Goal: Information Seeking & Learning: Check status

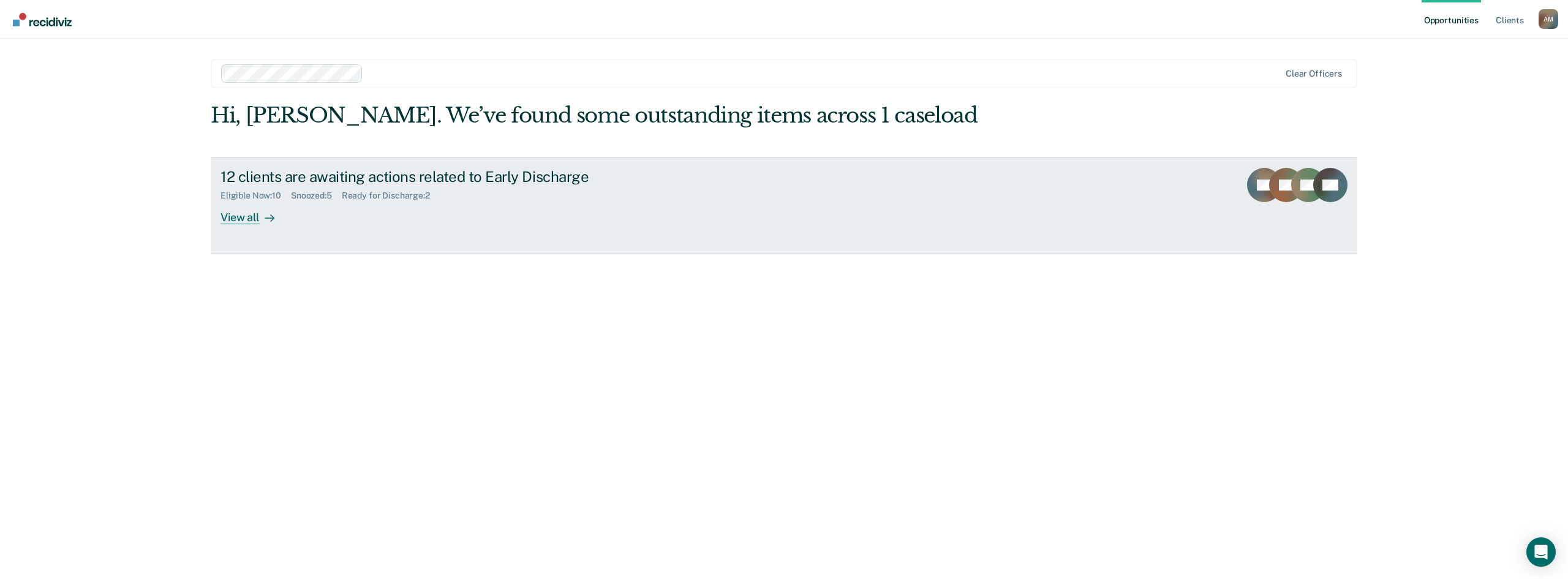
click at [243, 220] on div "View all" at bounding box center [254, 213] width 68 height 24
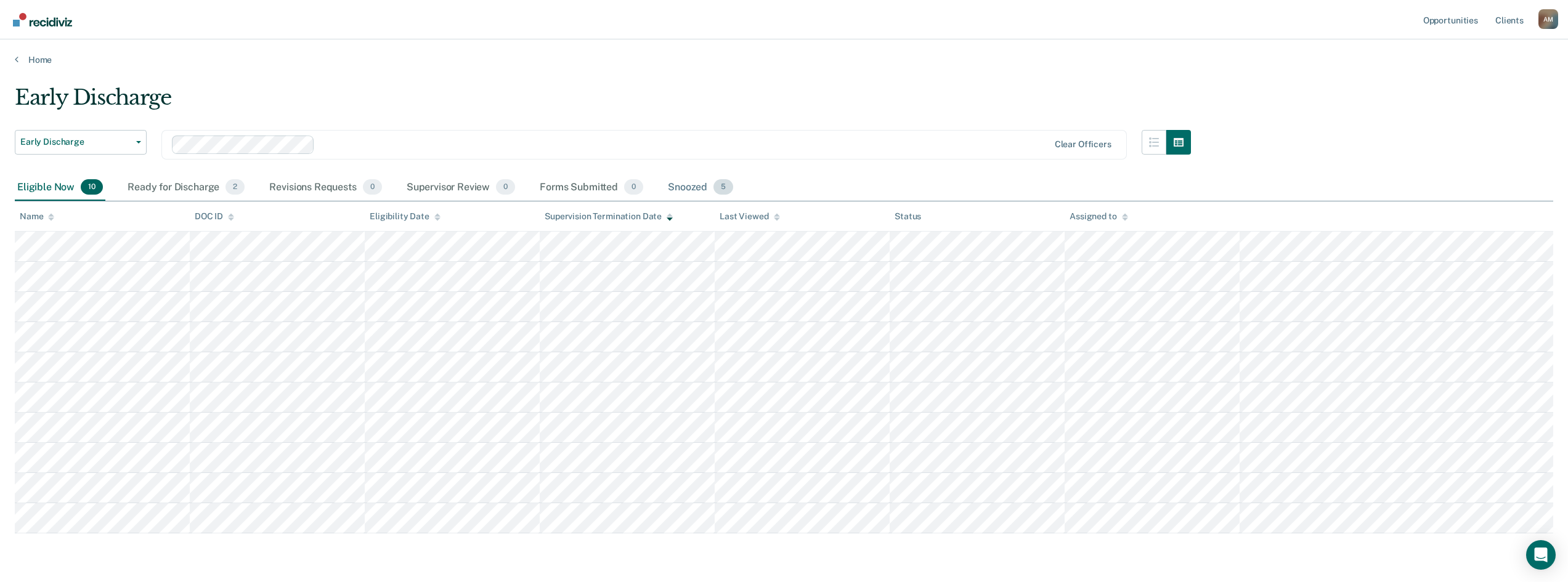
click at [684, 187] on div "Snoozed 5" at bounding box center [700, 187] width 70 height 27
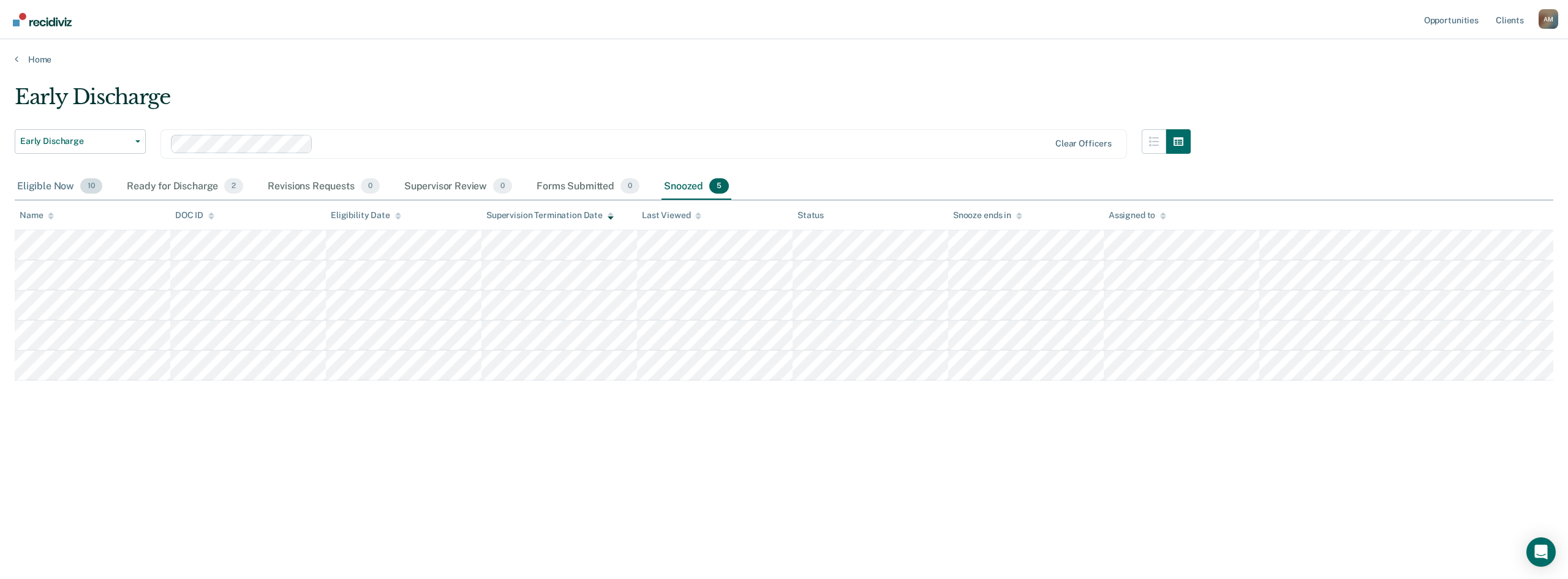
click at [40, 190] on div "Eligible Now 10" at bounding box center [60, 186] width 90 height 27
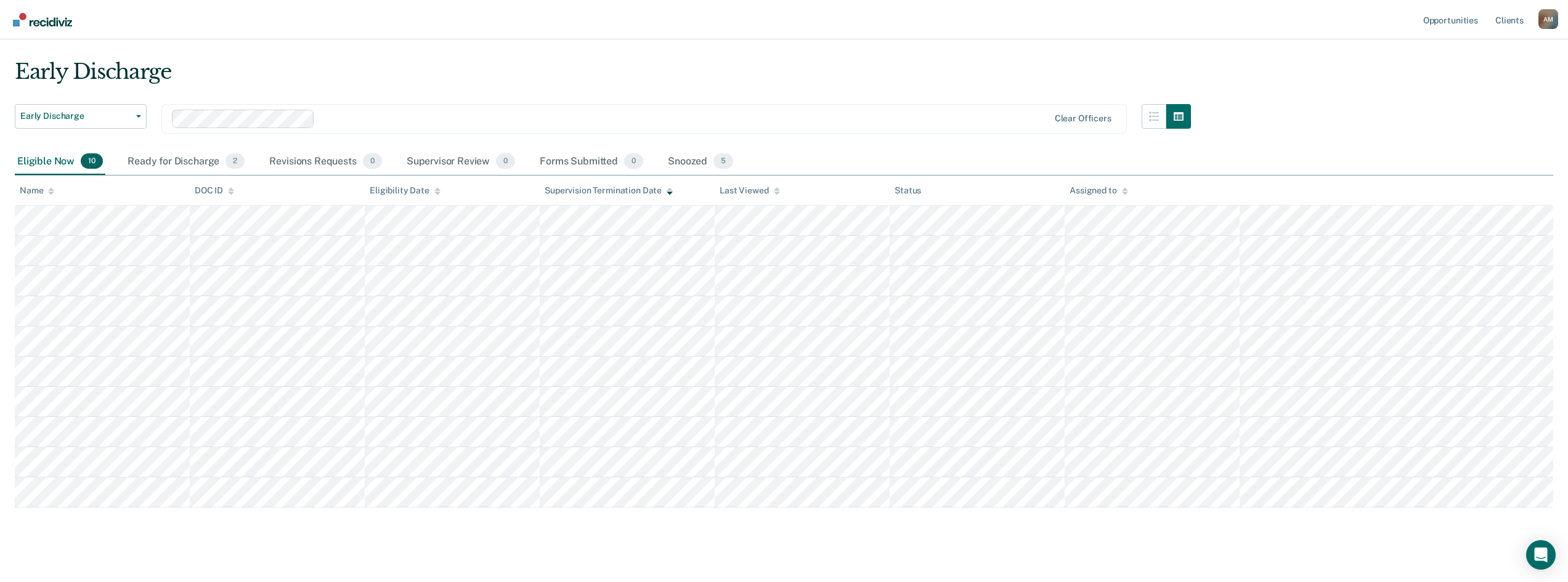
scroll to position [40, 0]
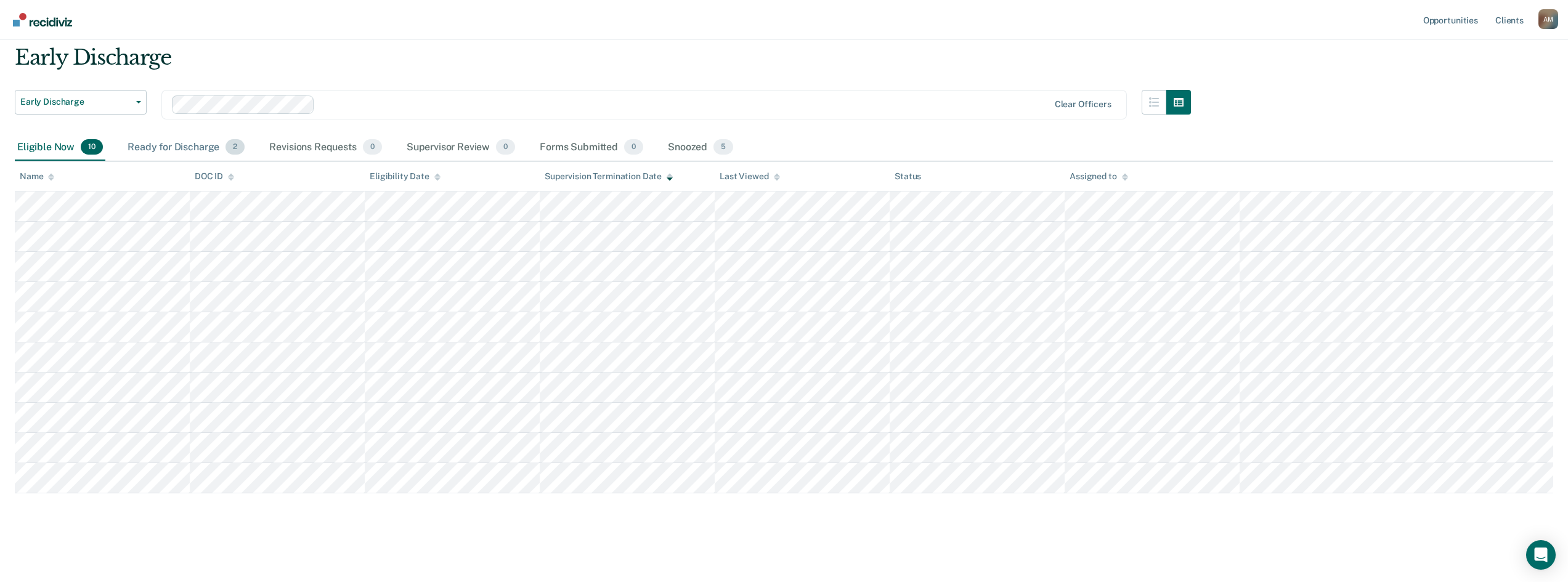
click at [171, 153] on div "Ready for Discharge 2" at bounding box center [186, 147] width 122 height 27
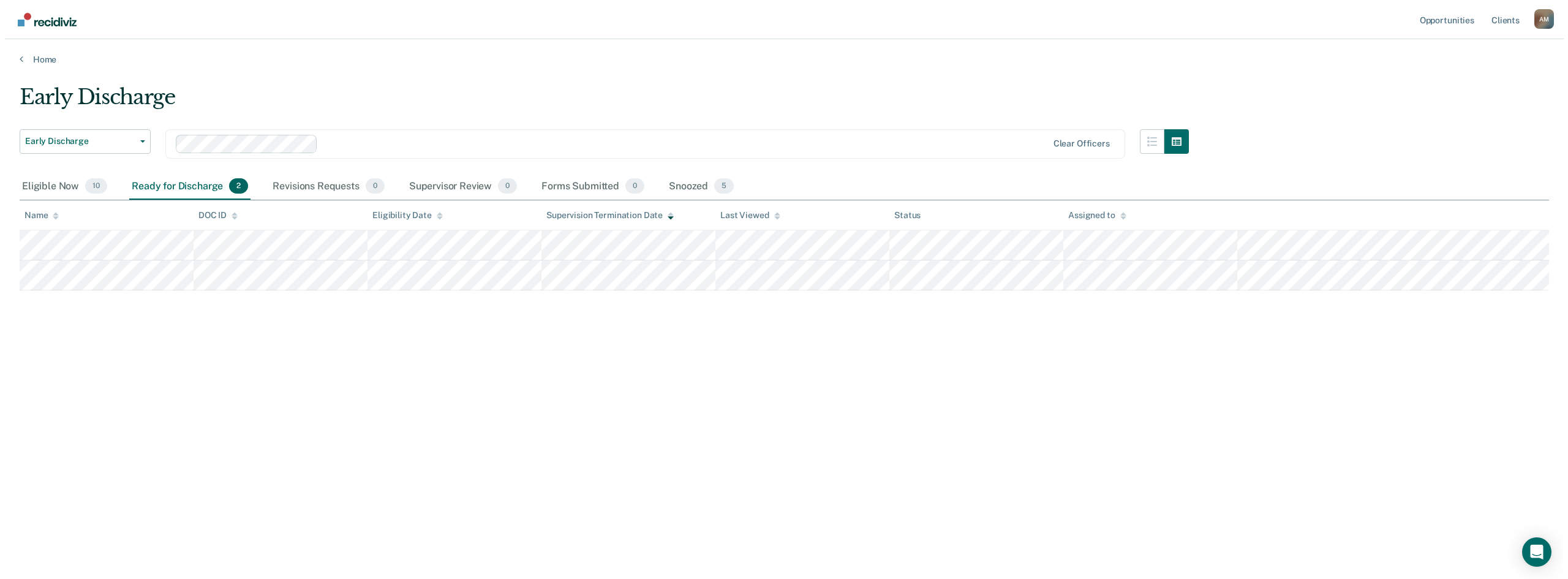
scroll to position [0, 0]
click at [682, 182] on div "Snoozed 5" at bounding box center [696, 186] width 70 height 27
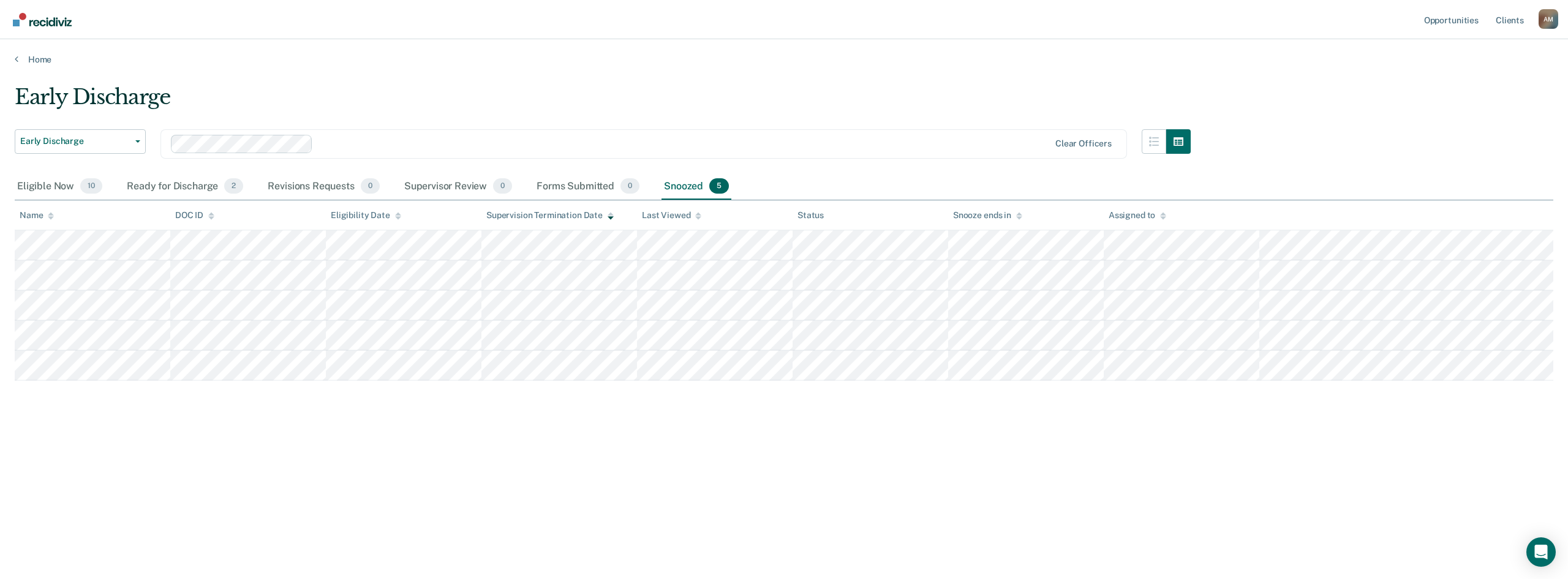
click at [97, 394] on div "Early Discharge Early Discharge Early Discharge Clear officers Eligible Now 10 …" at bounding box center [784, 286] width 1539 height 402
click at [196, 401] on div "Early Discharge Early Discharge Early Discharge Clear officers Eligible Now 10 …" at bounding box center [784, 286] width 1539 height 402
click at [459, 401] on div "Early Discharge Early Discharge Early Discharge Clear officers Eligible Now 10 …" at bounding box center [784, 286] width 1539 height 402
click at [137, 434] on div "Early Discharge Early Discharge Early Discharge Clear officers Eligible Now 10 …" at bounding box center [784, 286] width 1539 height 402
click at [887, 519] on div "Early Discharge Early Discharge Early Discharge Clear officers Eligible Now 10 …" at bounding box center [784, 306] width 1539 height 442
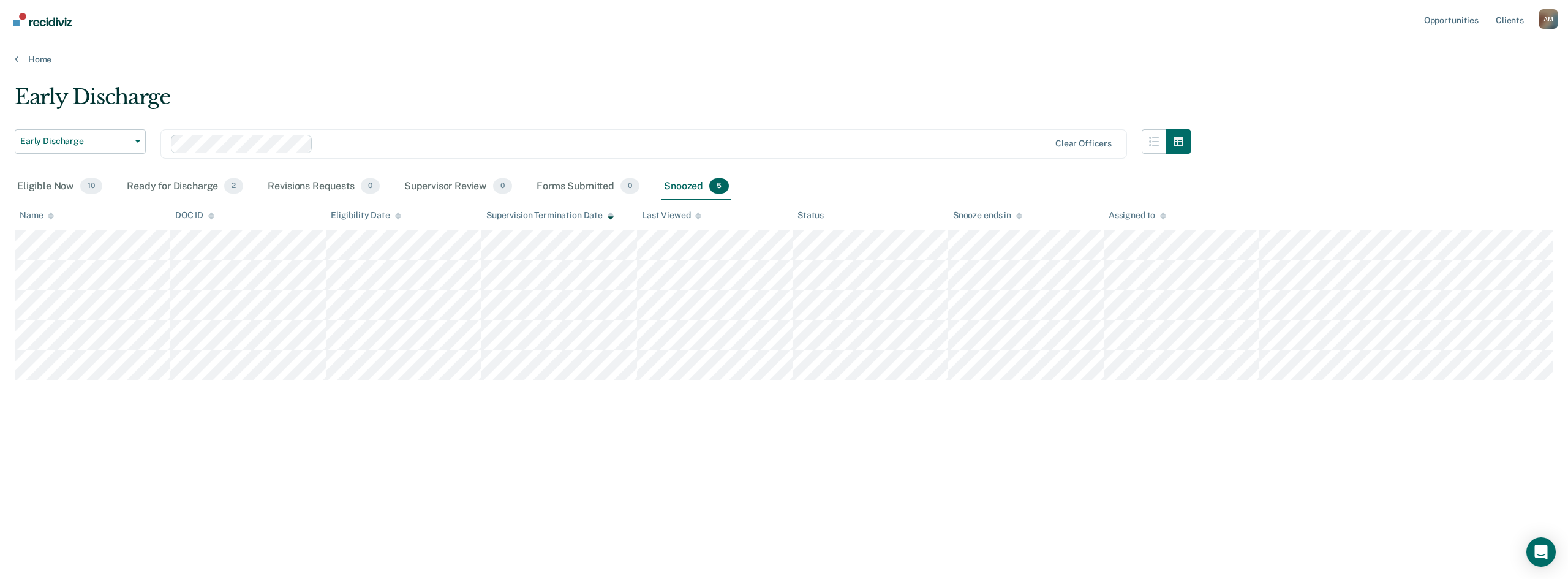
drag, startPoint x: 706, startPoint y: 547, endPoint x: 725, endPoint y: 428, distance: 120.5
click at [708, 539] on main "Early Discharge Early Discharge Early Discharge Clear officers Eligible Now 10 …" at bounding box center [784, 320] width 1568 height 511
